Goal: Task Accomplishment & Management: Use online tool/utility

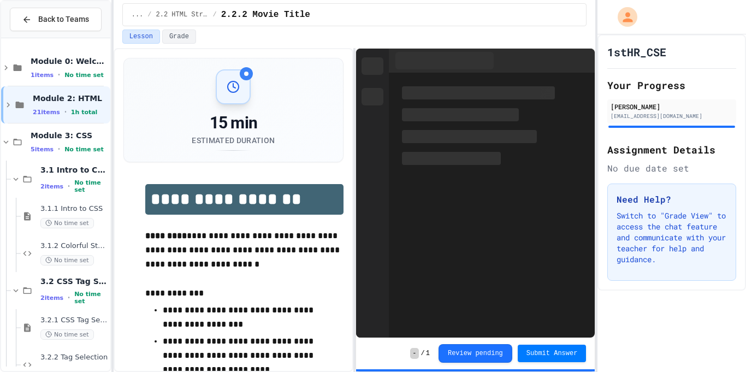
scroll to position [61, 0]
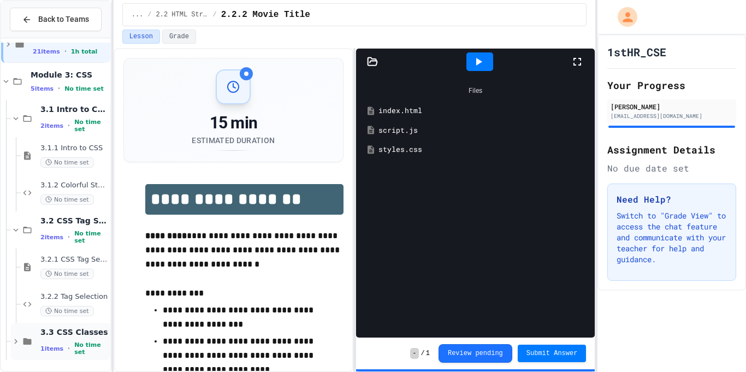
click at [54, 335] on span "3.3 CSS Classes" at bounding box center [74, 332] width 68 height 10
click at [53, 335] on span "3.3 CSS Classes" at bounding box center [74, 332] width 68 height 10
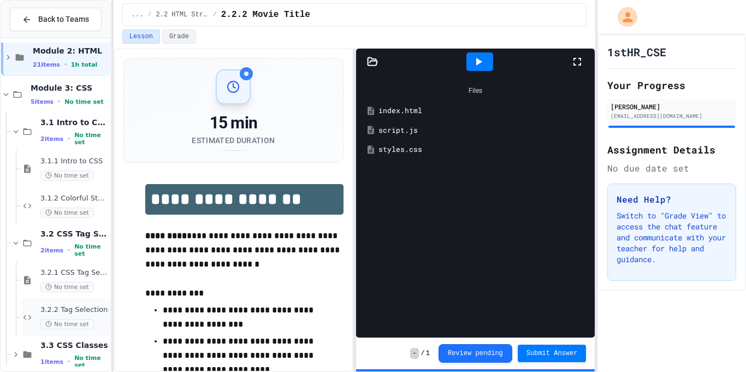
click at [70, 309] on span "3.2.2 Tag Selection" at bounding box center [74, 309] width 68 height 9
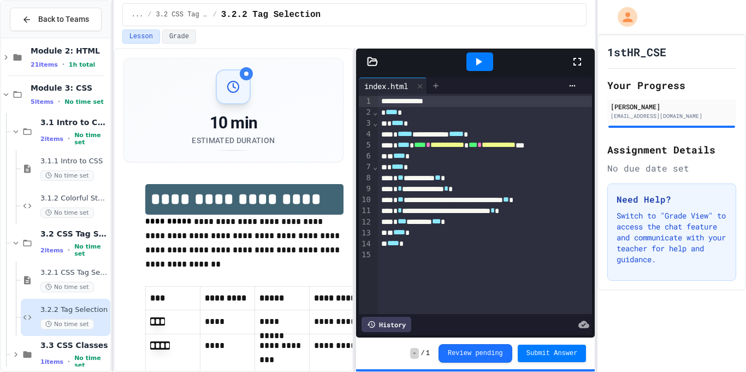
click at [435, 87] on icon at bounding box center [435, 85] width 9 height 9
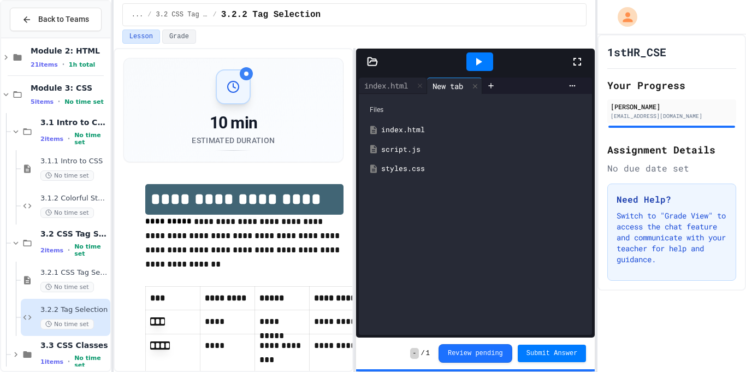
click at [412, 167] on div "styles.css" at bounding box center [483, 168] width 204 height 11
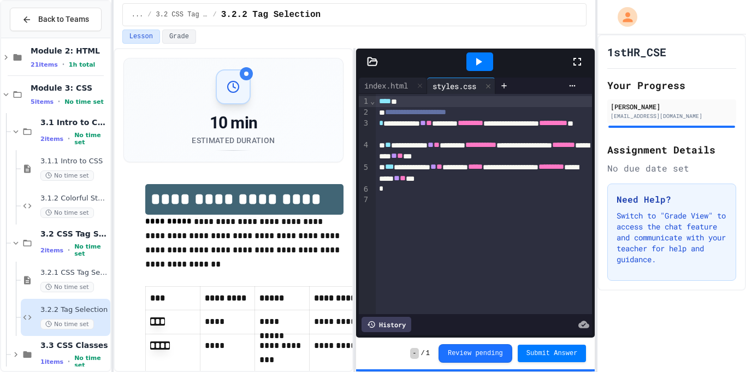
click at [488, 70] on div at bounding box center [479, 61] width 27 height 19
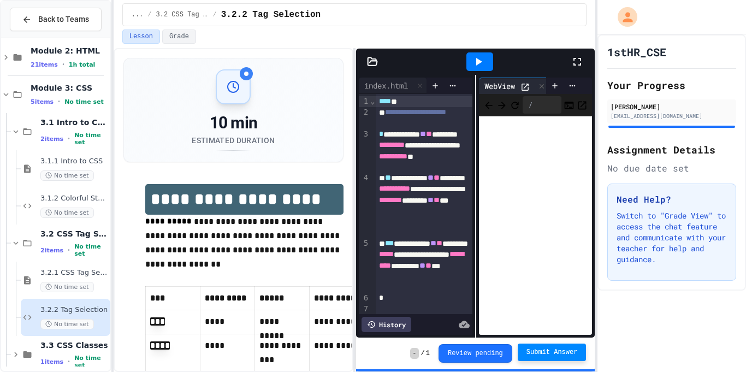
click at [534, 358] on button "Submit Answer" at bounding box center [552, 351] width 69 height 17
